Goal: Task Accomplishment & Management: Complete application form

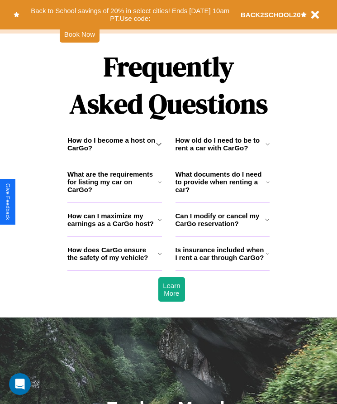
scroll to position [1180, 0]
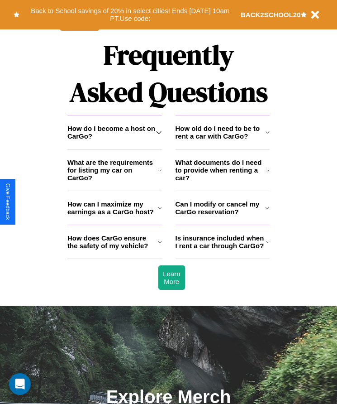
click at [222, 140] on h3 "How old do I need to be to rent a car with CarGo?" at bounding box center [221, 131] width 90 height 15
click at [114, 181] on h3 "What are the requirements for listing my car on CarGo?" at bounding box center [112, 169] width 91 height 23
click at [222, 215] on h3 "Can I modify or cancel my CarGo reservation?" at bounding box center [221, 207] width 90 height 15
click at [160, 245] on icon at bounding box center [160, 241] width 4 height 7
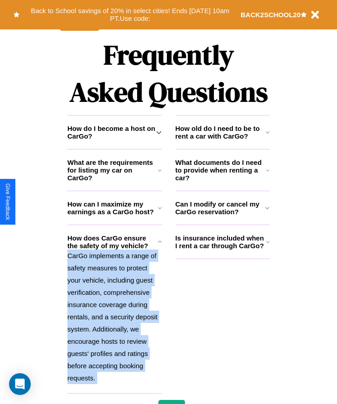
click at [160, 245] on icon at bounding box center [160, 241] width 4 height 7
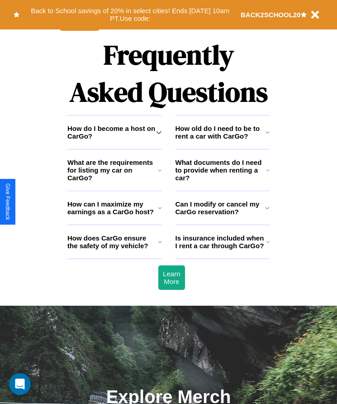
click at [222, 181] on h3 "What documents do I need to provide when renting a car?" at bounding box center [221, 169] width 91 height 23
click at [267, 211] on icon at bounding box center [267, 207] width 5 height 7
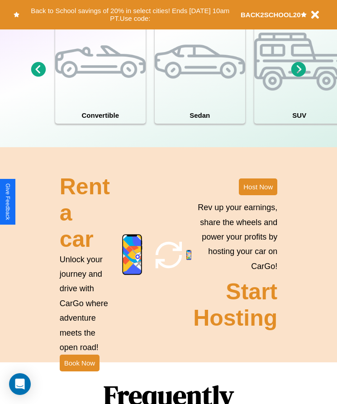
scroll to position [839, 0]
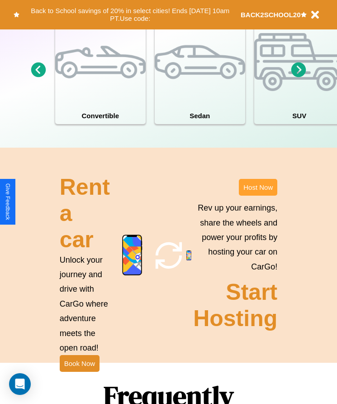
click at [258, 195] on button "Host Now" at bounding box center [258, 187] width 38 height 17
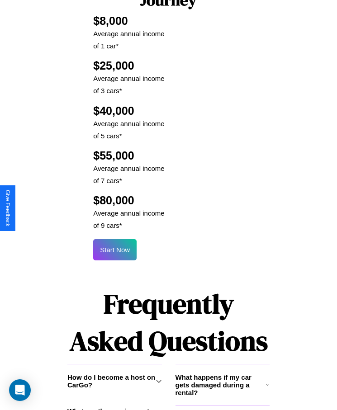
scroll to position [1194, 0]
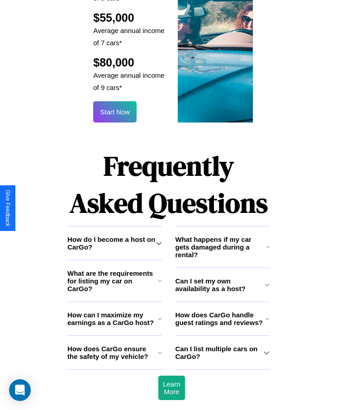
click at [114, 270] on h3 "What are the requirements for listing my car on CarGo?" at bounding box center [112, 281] width 91 height 23
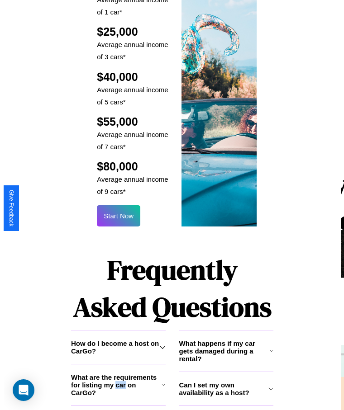
scroll to position [1088, 0]
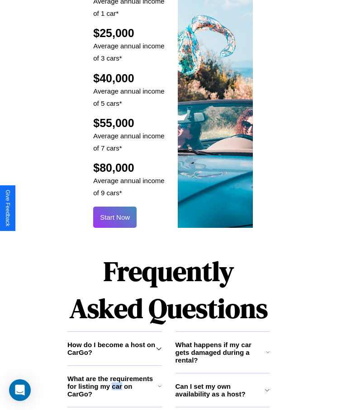
click at [115, 207] on button "Start Now" at bounding box center [114, 217] width 43 height 21
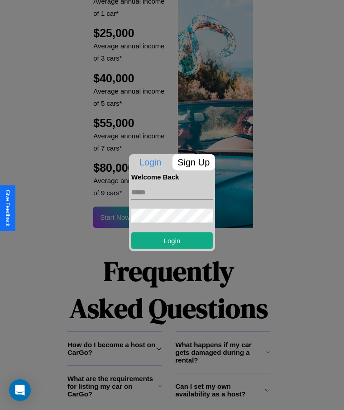
click at [193, 162] on p "Sign Up" at bounding box center [193, 162] width 43 height 16
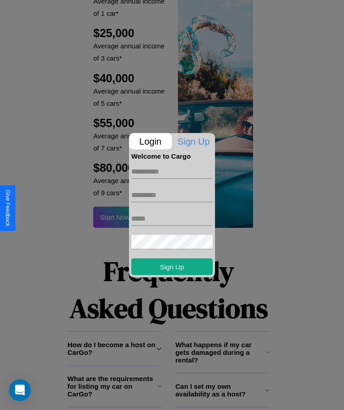
click at [172, 172] on input "text" at bounding box center [171, 171] width 81 height 14
type input "*****"
click at [172, 195] on input "text" at bounding box center [171, 195] width 81 height 14
type input "*******"
click at [172, 219] on input "text" at bounding box center [171, 218] width 81 height 14
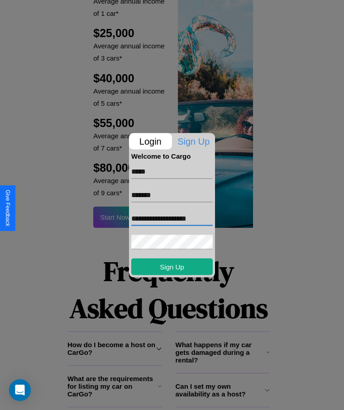
type input "**********"
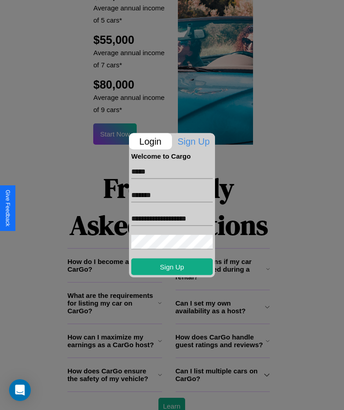
click at [172, 398] on div at bounding box center [172, 205] width 344 height 410
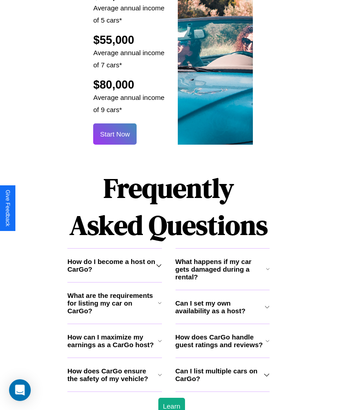
click at [115, 124] on button "Start Now" at bounding box center [114, 134] width 43 height 21
